Goal: Use online tool/utility: Utilize a website feature to perform a specific function

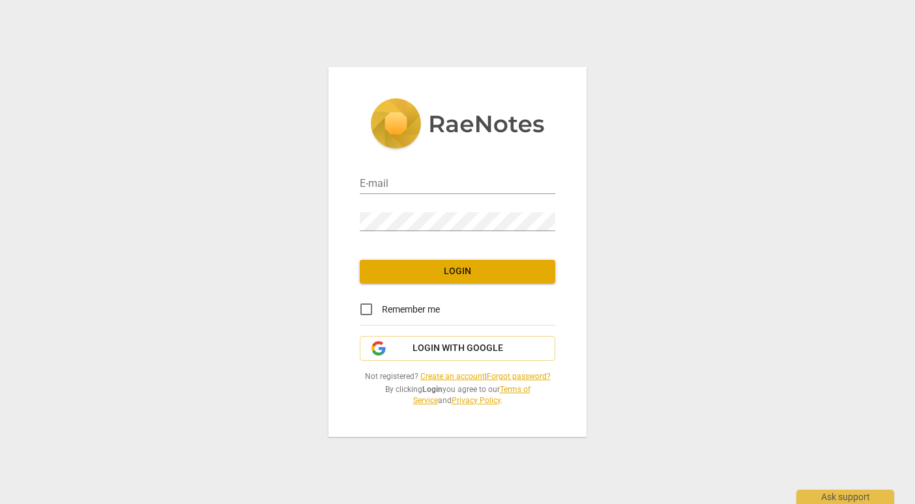
type input "[PERSON_NAME][EMAIL_ADDRESS][PERSON_NAME][DOMAIN_NAME]"
click at [470, 273] on button "Login" at bounding box center [457, 271] width 195 height 23
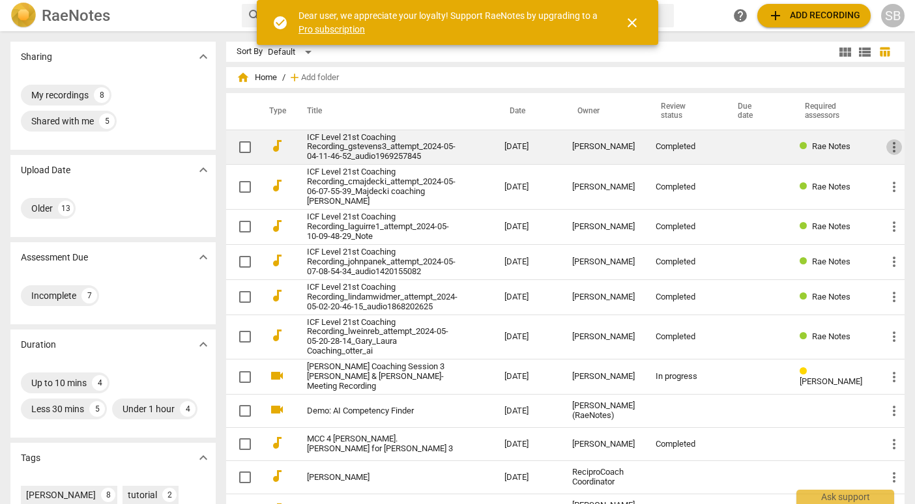
click at [888, 149] on span "more_vert" at bounding box center [894, 147] width 16 height 16
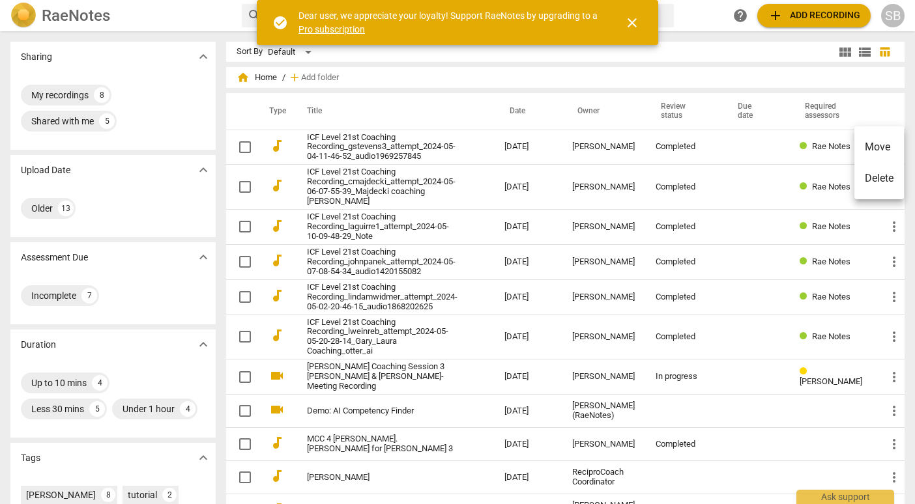
click at [810, 149] on div at bounding box center [457, 252] width 915 height 504
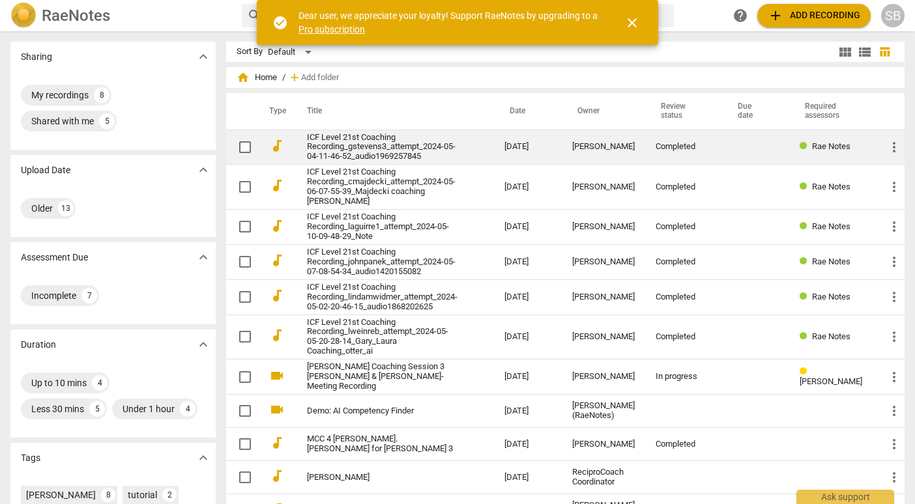
click at [812, 147] on span "Rae Notes" at bounding box center [831, 146] width 38 height 10
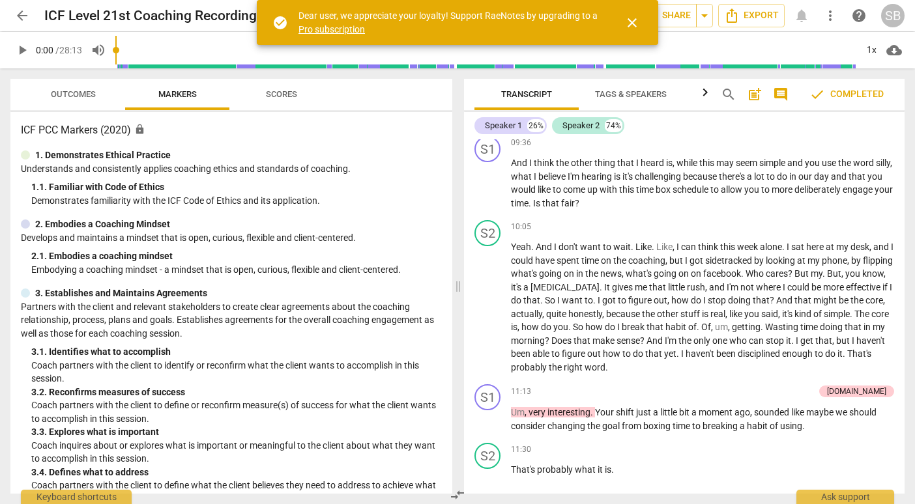
scroll to position [1808, 0]
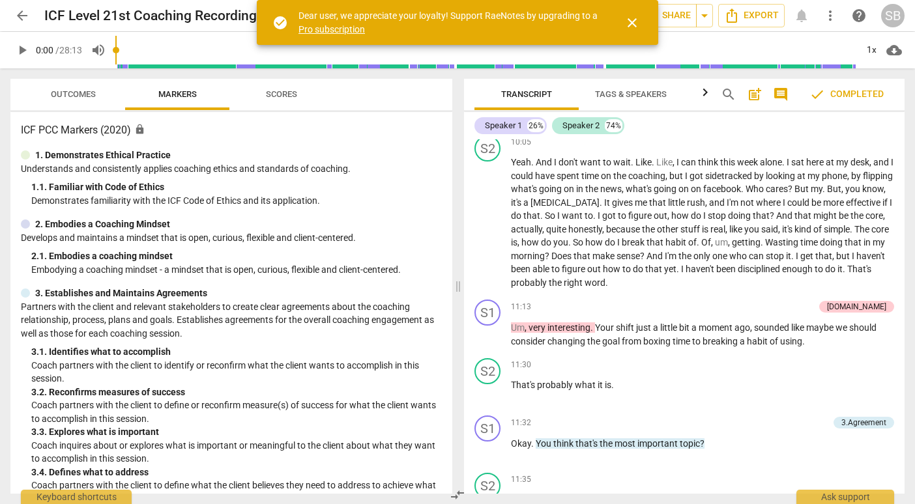
click at [201, 94] on span "Markers" at bounding box center [178, 95] width 70 height 18
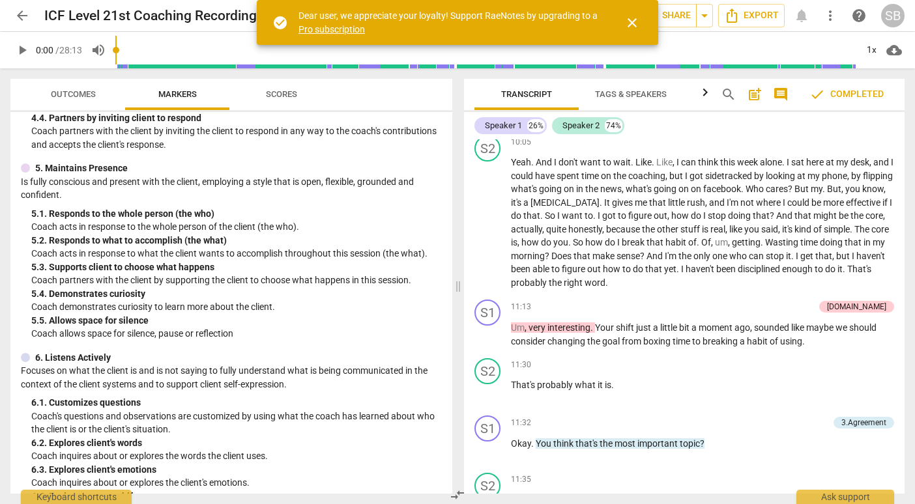
scroll to position [1056, 0]
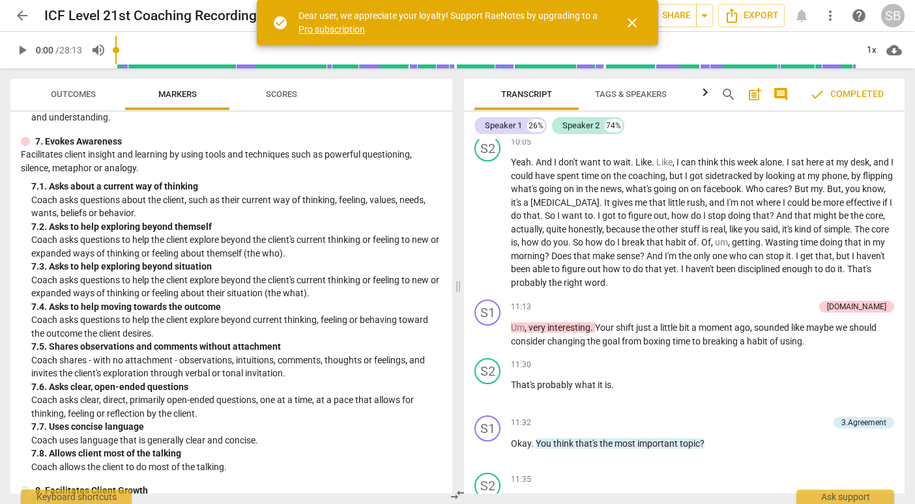
click at [195, 305] on div "7. 4. Asks to help moving towards the outcome" at bounding box center [236, 307] width 410 height 14
click at [153, 311] on div "7. 4. Asks to help moving towards the outcome" at bounding box center [236, 307] width 410 height 14
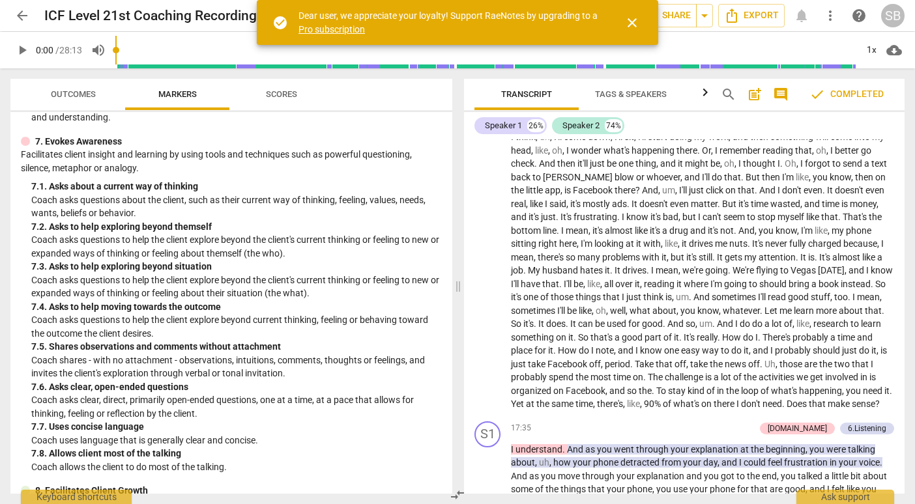
scroll to position [2861, 0]
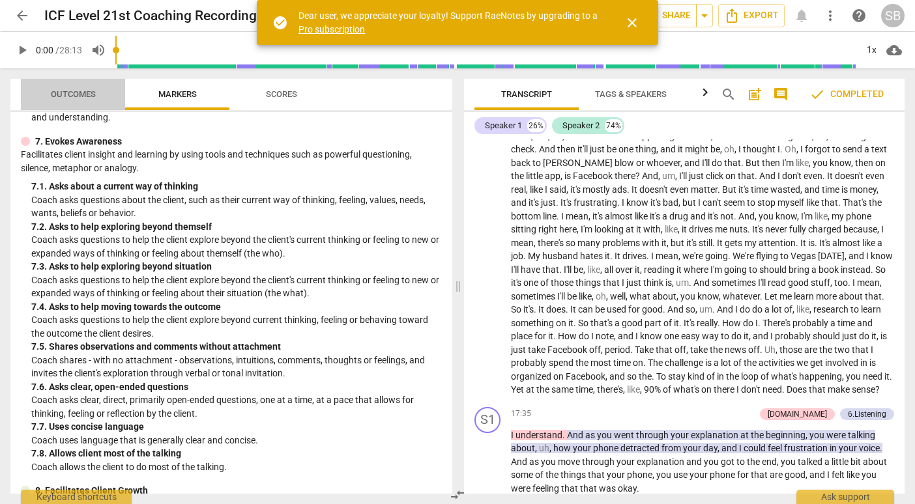
click at [92, 95] on span "Outcomes" at bounding box center [73, 94] width 45 height 10
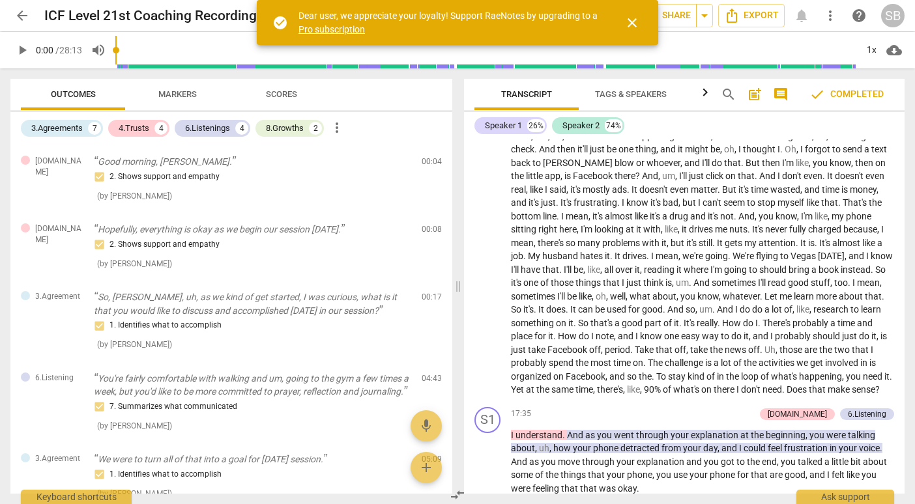
click at [180, 93] on span "Markers" at bounding box center [177, 94] width 38 height 10
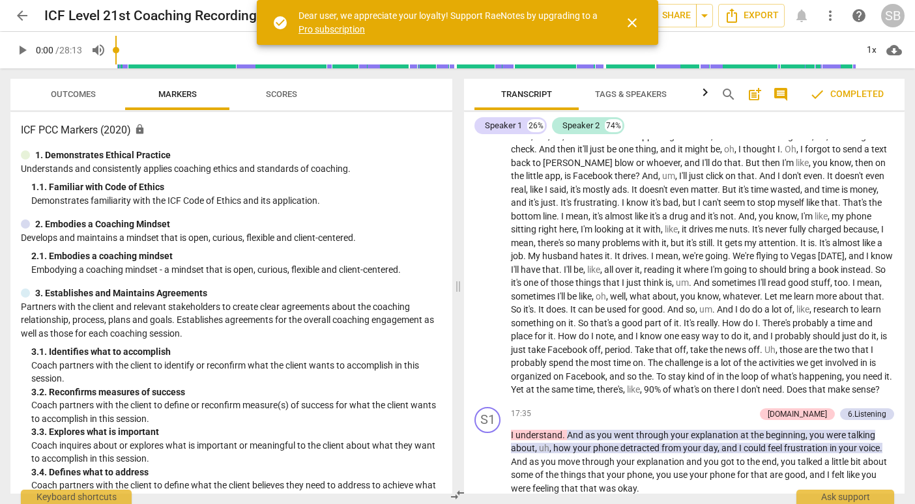
click at [637, 23] on span "close" at bounding box center [632, 23] width 16 height 16
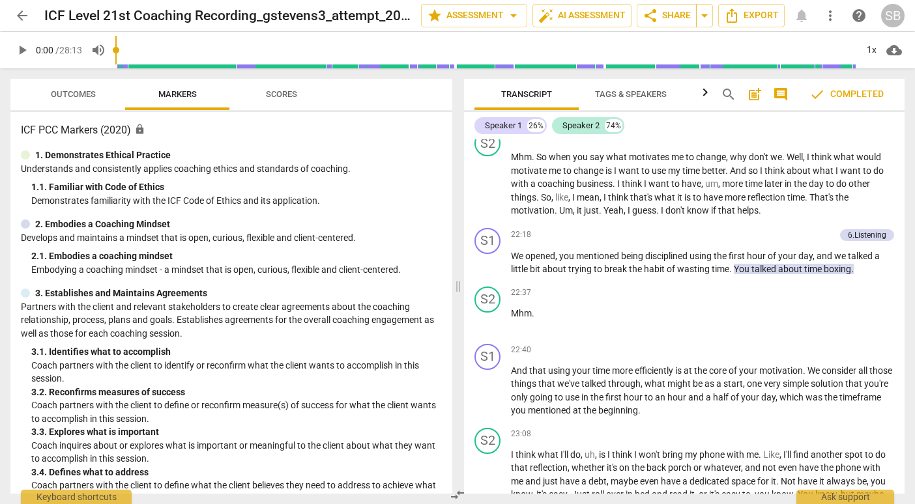
scroll to position [3921, 0]
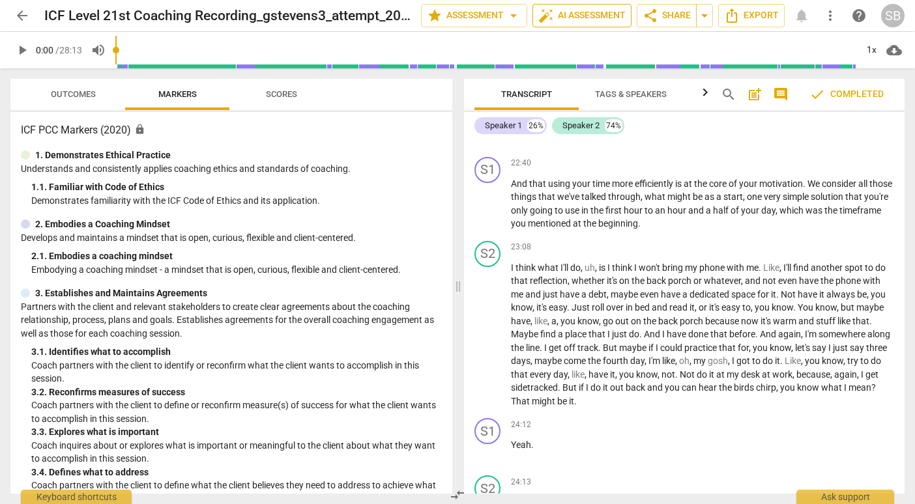
click at [593, 14] on span "auto_fix_high AI Assessment" at bounding box center [581, 16] width 87 height 16
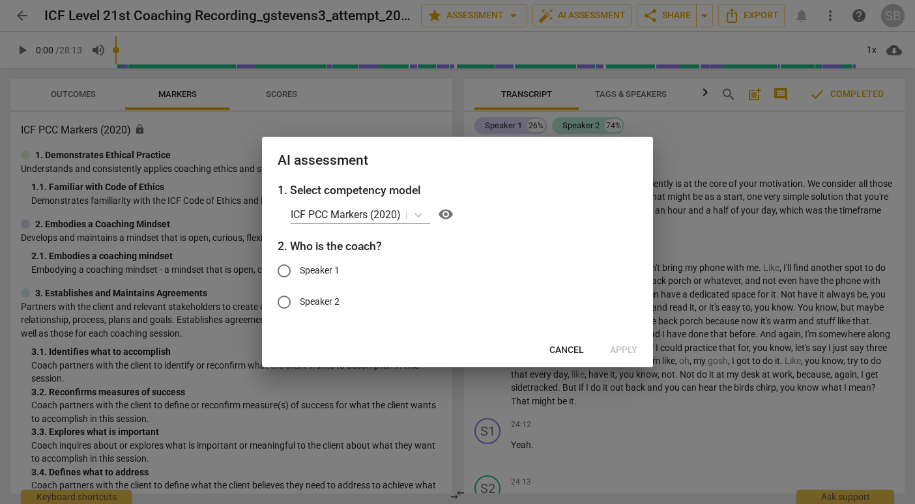
click at [285, 269] on input "Speaker 1" at bounding box center [283, 270] width 31 height 31
radio input "true"
click at [624, 351] on span "Apply" at bounding box center [623, 350] width 27 height 13
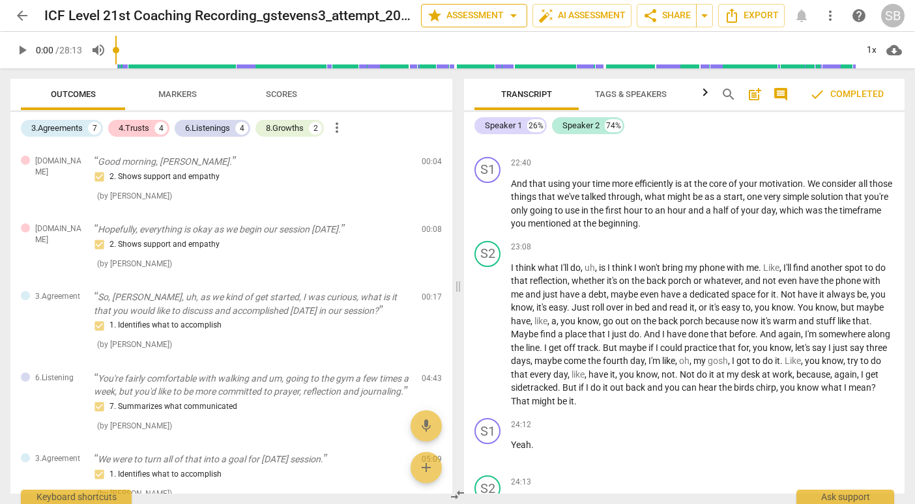
click at [512, 19] on span "arrow_drop_down" at bounding box center [514, 16] width 16 height 16
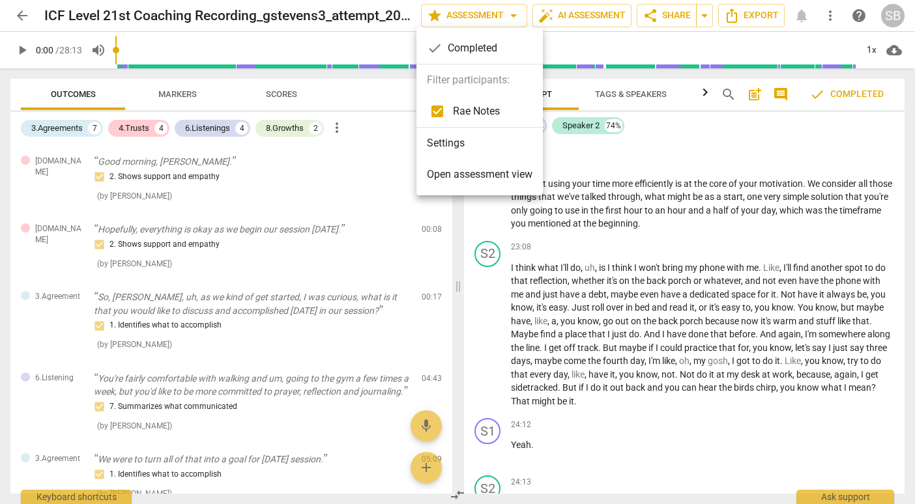
click at [510, 176] on span "Open assessment view" at bounding box center [480, 175] width 106 height 16
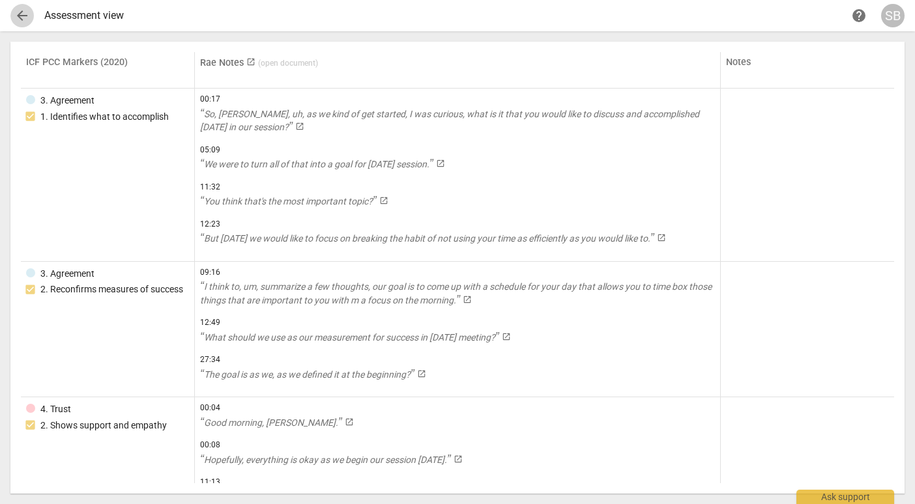
click at [23, 13] on span "arrow_back" at bounding box center [22, 16] width 16 height 16
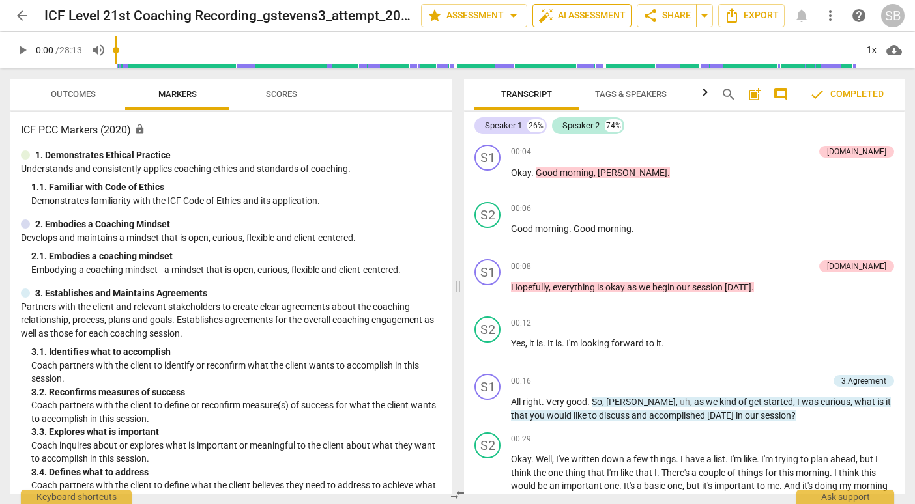
click at [596, 15] on span "auto_fix_high AI Assessment" at bounding box center [581, 16] width 87 height 16
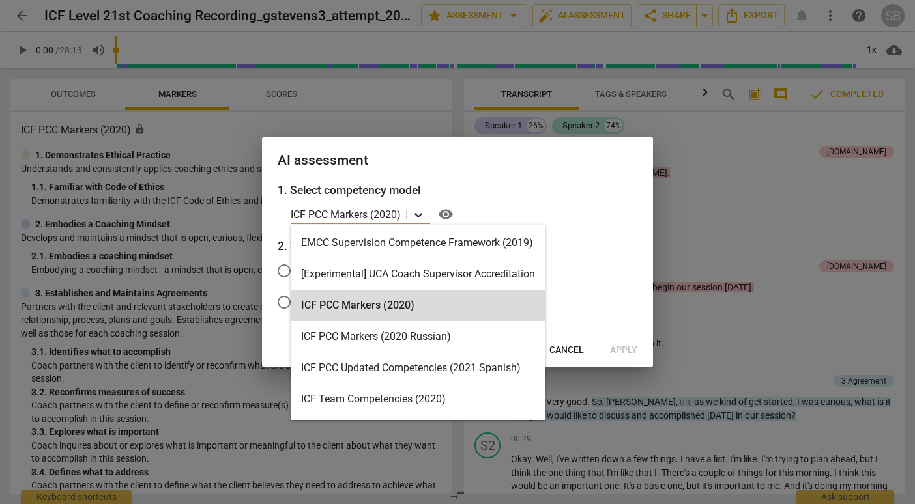
click at [416, 216] on icon at bounding box center [418, 214] width 13 height 13
